Goal: Register for event/course

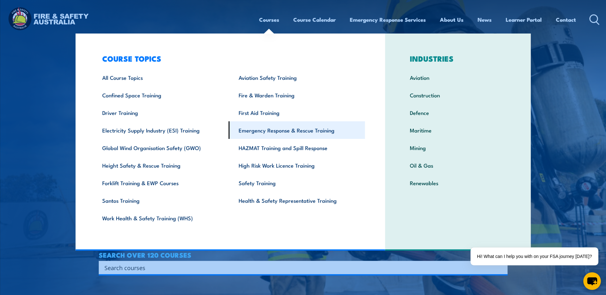
click at [309, 133] on link "Emergency Response & Rescue Training" at bounding box center [297, 130] width 136 height 18
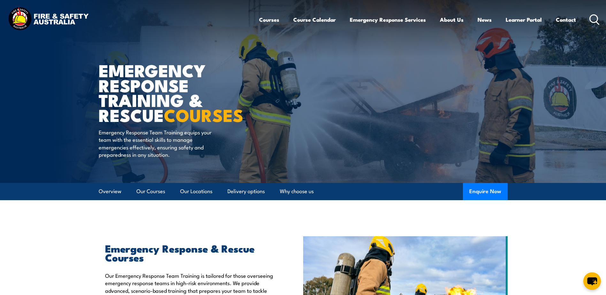
click at [593, 20] on icon at bounding box center [594, 19] width 10 height 11
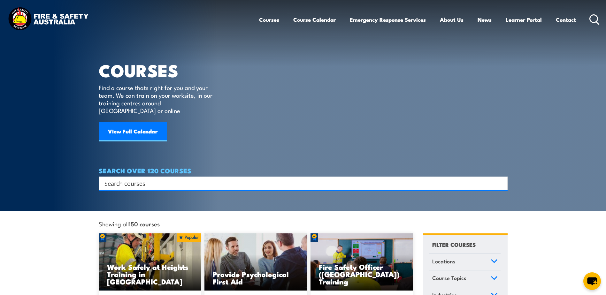
click at [171, 178] on input "Search input" at bounding box center [298, 183] width 389 height 10
type input "breathing app"
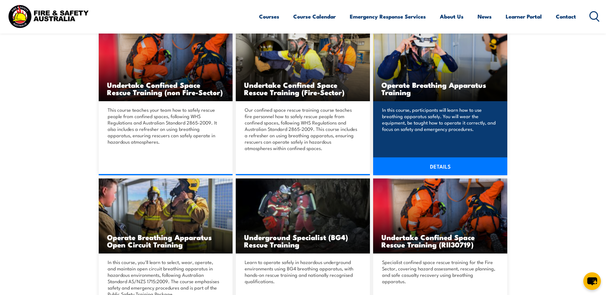
scroll to position [192, 0]
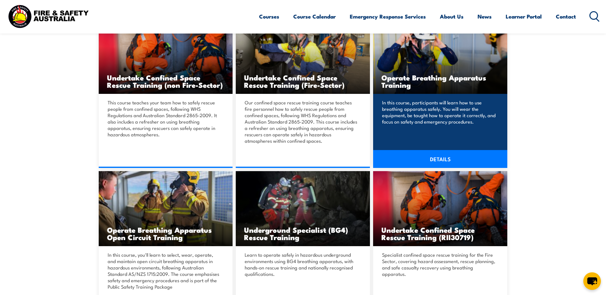
click at [459, 159] on link "DETAILS" at bounding box center [440, 159] width 134 height 18
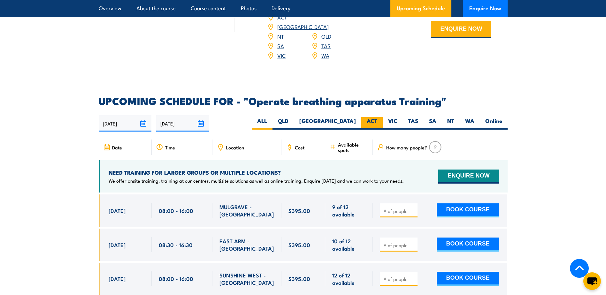
scroll to position [926, 0]
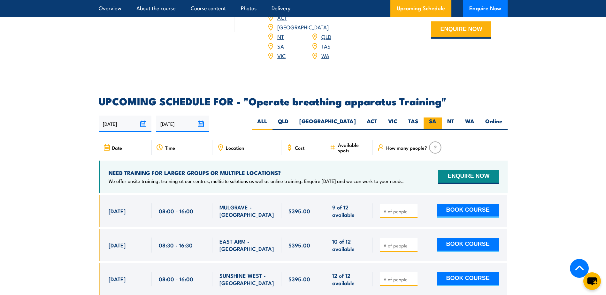
click at [435, 117] on label "SA" at bounding box center [432, 123] width 18 height 12
click at [436, 117] on input "SA" at bounding box center [438, 119] width 4 height 4
radio input "true"
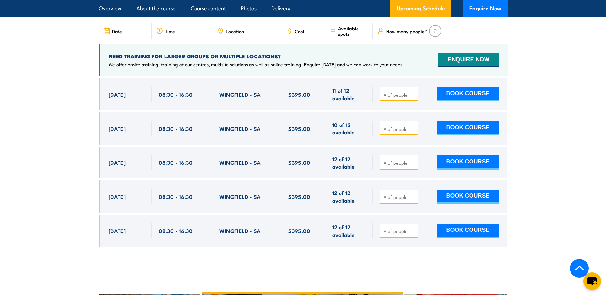
scroll to position [1050, 0]
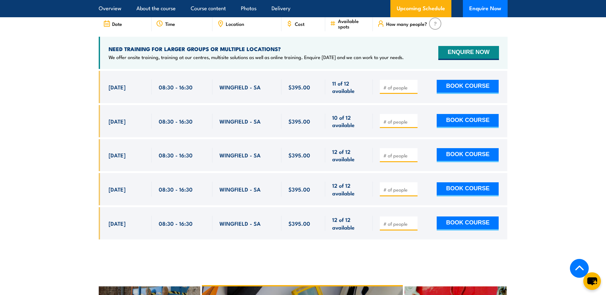
drag, startPoint x: 535, startPoint y: 85, endPoint x: 539, endPoint y: 85, distance: 4.1
click at [536, 84] on section "UPCOMING SCHEDULE FOR - "Operate breathing apparatus Training" [DATE] [DATE] Ti…" at bounding box center [303, 111] width 606 height 276
